Goal: Task Accomplishment & Management: Manage account settings

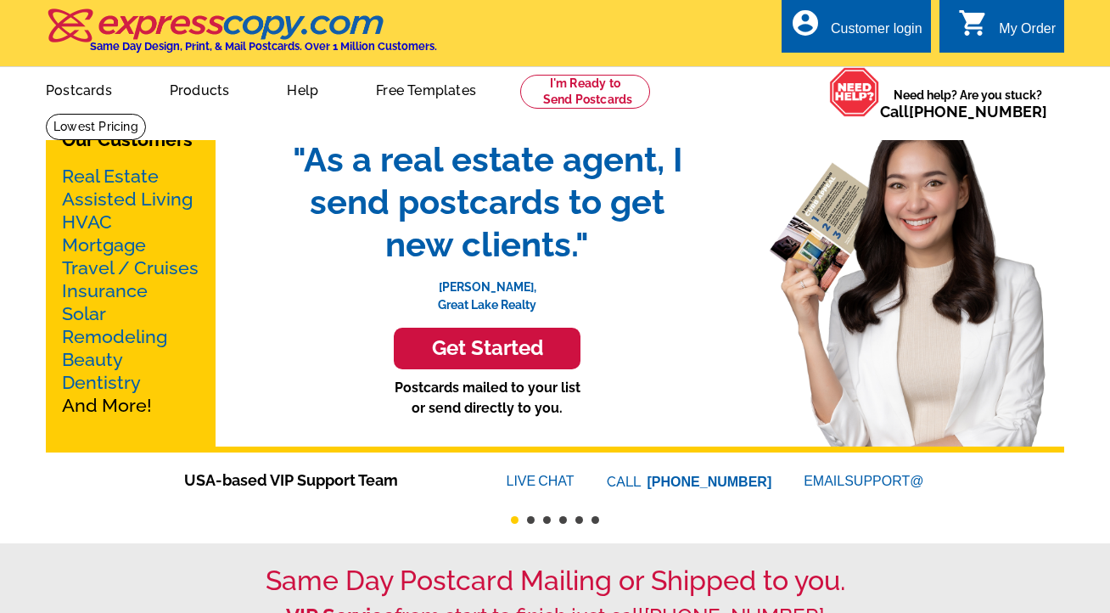
click at [875, 28] on div "Customer login" at bounding box center [877, 33] width 92 height 24
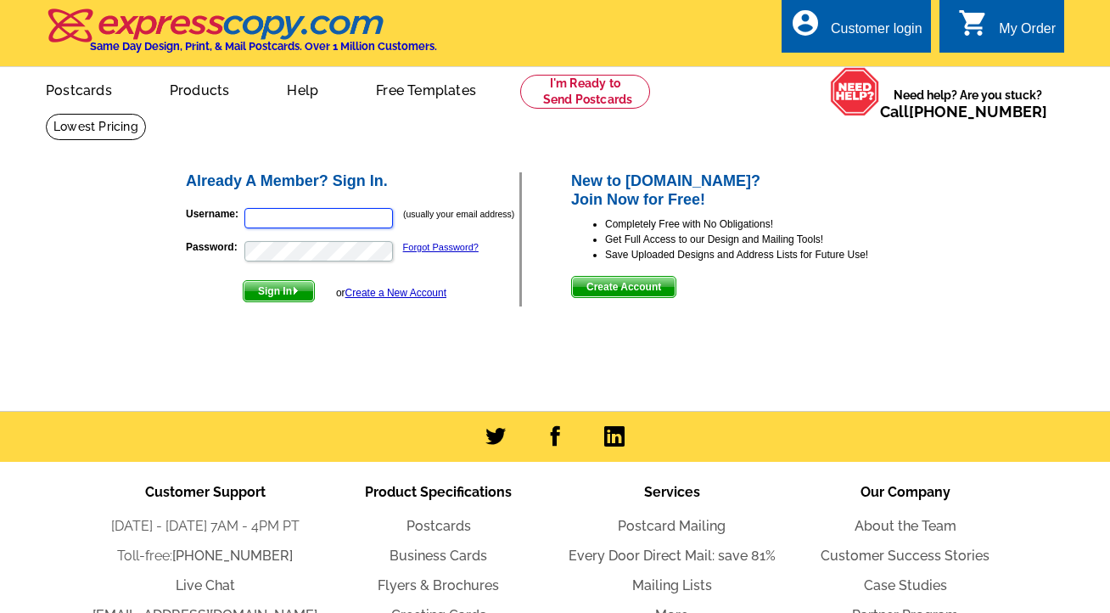
type input "[DOMAIN_NAME][EMAIL_ADDRESS][DOMAIN_NAME]"
click at [285, 289] on span "Sign In" at bounding box center [279, 291] width 70 height 20
